Goal: Task Accomplishment & Management: Use online tool/utility

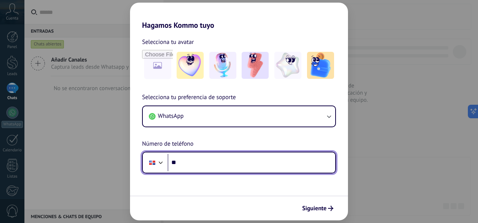
click at [205, 164] on input "**" at bounding box center [252, 162] width 168 height 17
type input "**********"
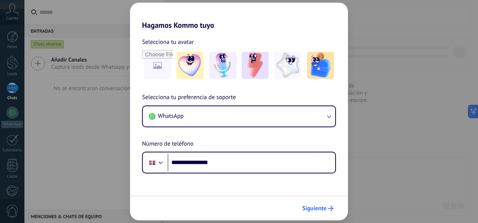
click at [316, 210] on span "Siguiente" at bounding box center [314, 208] width 24 height 5
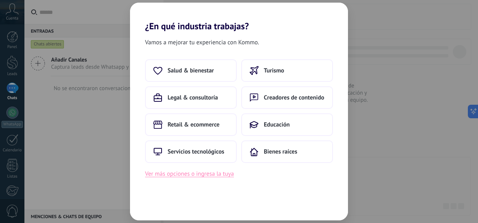
click at [188, 171] on button "Ver más opciones o ingresa la tuya" at bounding box center [189, 174] width 89 height 10
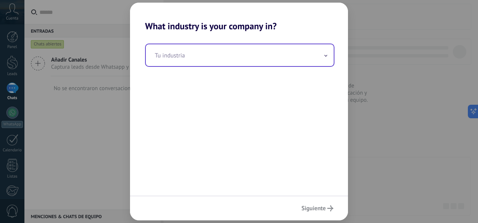
click at [201, 50] on input "text" at bounding box center [240, 55] width 188 height 22
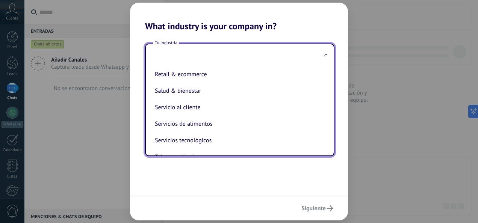
scroll to position [149, 0]
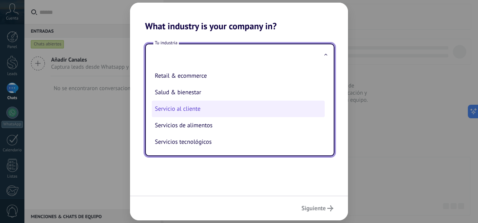
click at [203, 111] on li "Servicio al cliente" at bounding box center [238, 109] width 173 height 17
type input "**********"
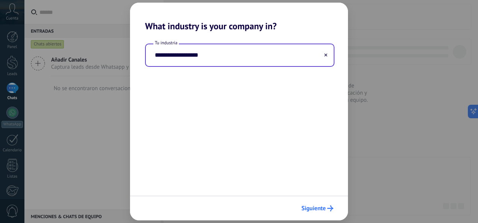
click at [328, 208] on icon "submit" at bounding box center [331, 209] width 6 height 6
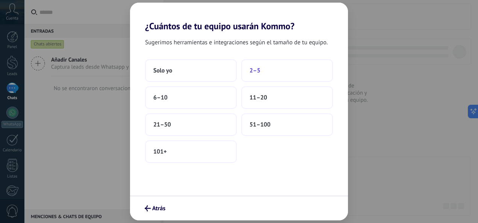
click at [263, 76] on button "2–5" at bounding box center [287, 70] width 92 height 23
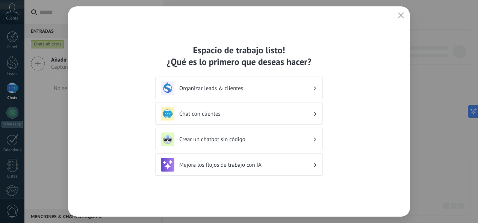
click at [236, 112] on h3 "Chat con clientes" at bounding box center [246, 114] width 134 height 7
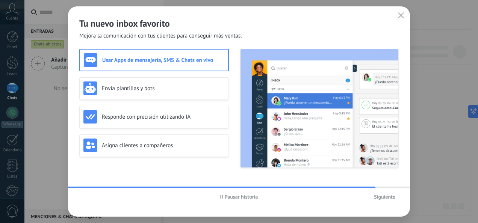
click at [378, 198] on span "Siguiente" at bounding box center [384, 196] width 21 height 5
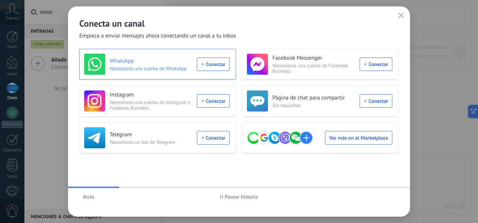
click at [211, 67] on div "WhatsApp Necesitarás una cuenta de WhatsApp Conectar" at bounding box center [157, 64] width 146 height 21
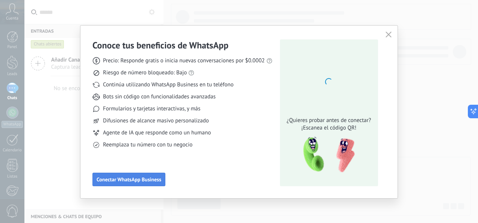
click at [155, 177] on span "Conectar WhatsApp Business" at bounding box center [129, 179] width 65 height 5
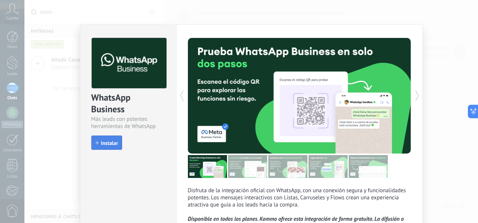
click at [103, 141] on span "Instalar" at bounding box center [109, 143] width 17 height 5
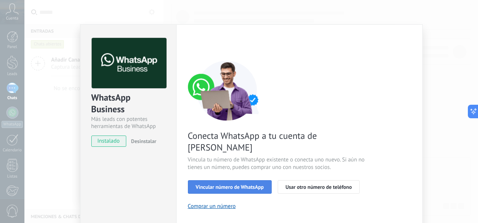
click at [225, 185] on span "Vincular número de WhatsApp" at bounding box center [230, 187] width 68 height 5
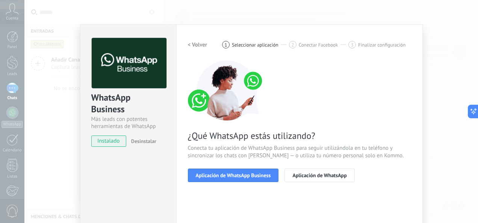
click at [225, 174] on span "Aplicación de WhatsApp Business" at bounding box center [233, 175] width 75 height 5
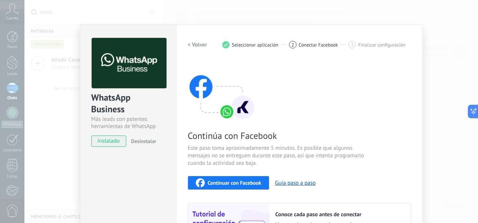
click at [347, 183] on div "Continuar con Facebook Guía paso a paso" at bounding box center [299, 183] width 223 height 14
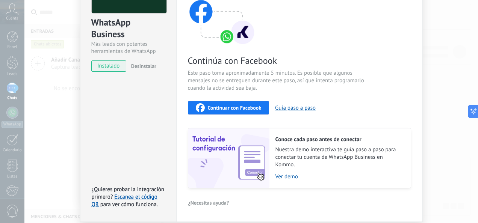
scroll to position [90, 0]
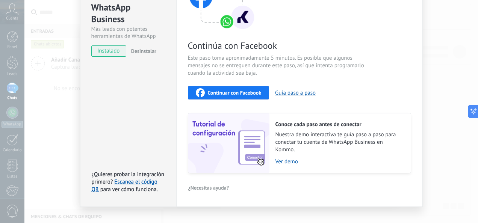
click at [243, 93] on span "Continuar con Facebook" at bounding box center [235, 92] width 54 height 5
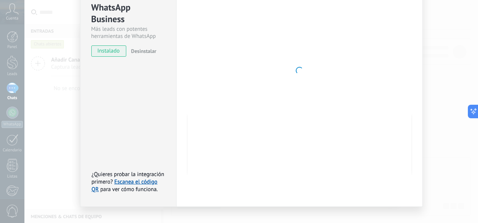
click at [297, 80] on div at bounding box center [299, 71] width 223 height 246
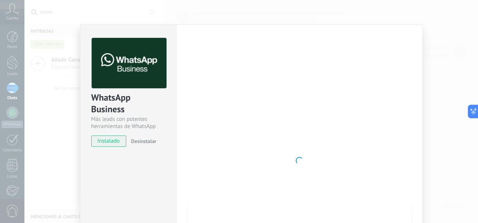
click at [111, 143] on span "instalado" at bounding box center [109, 141] width 34 height 11
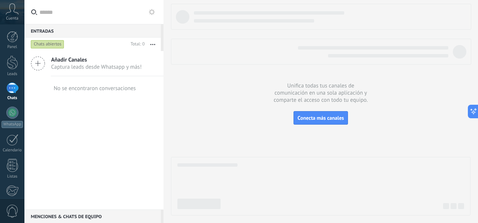
click at [42, 61] on icon at bounding box center [38, 63] width 14 height 14
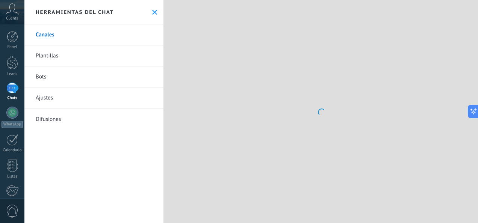
click at [329, 119] on div at bounding box center [321, 111] width 315 height 223
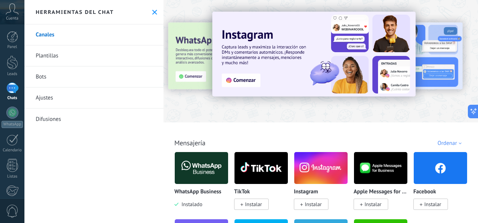
click at [189, 55] on div at bounding box center [137, 61] width 165 height 68
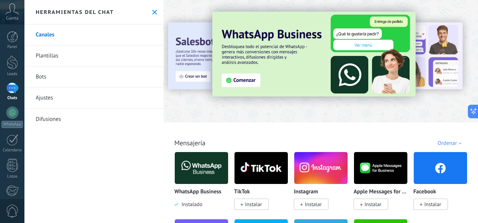
click at [252, 79] on img at bounding box center [313, 54] width 203 height 85
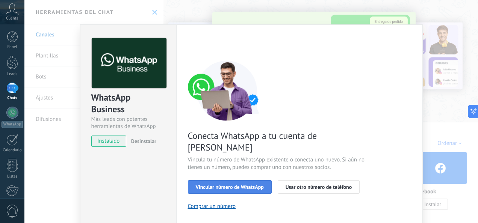
click at [253, 181] on button "Vincular número de WhatsApp" at bounding box center [230, 188] width 84 height 14
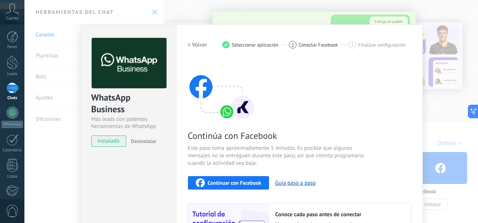
click at [353, 147] on span "Este paso toma aproximadamente 5 minutos. Es posible que algunos mensajes no se…" at bounding box center [277, 156] width 179 height 23
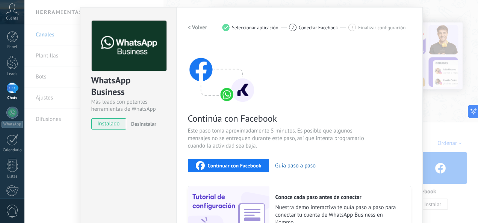
scroll to position [30, 0]
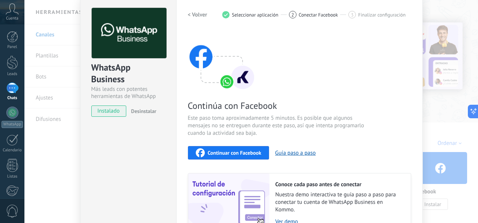
click at [247, 144] on div "Continúa con Facebook Este paso toma aproximadamente 5 minutos. Es posible que …" at bounding box center [299, 131] width 223 height 203
click at [249, 152] on span "Continuar con Facebook" at bounding box center [235, 152] width 54 height 5
